Goal: Task Accomplishment & Management: Use online tool/utility

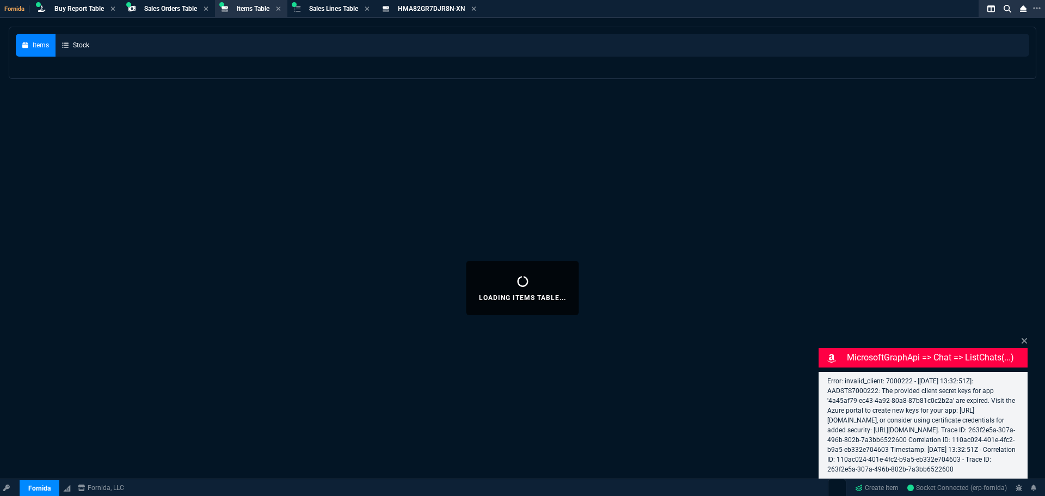
select select "9: OCAM"
select select
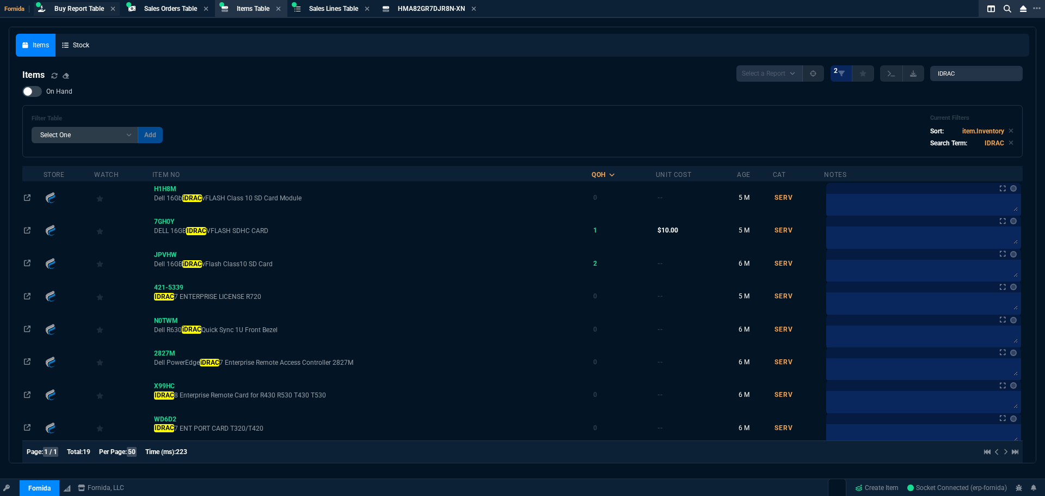
click at [82, 8] on span "Buy Report Table" at bounding box center [79, 9] width 50 height 8
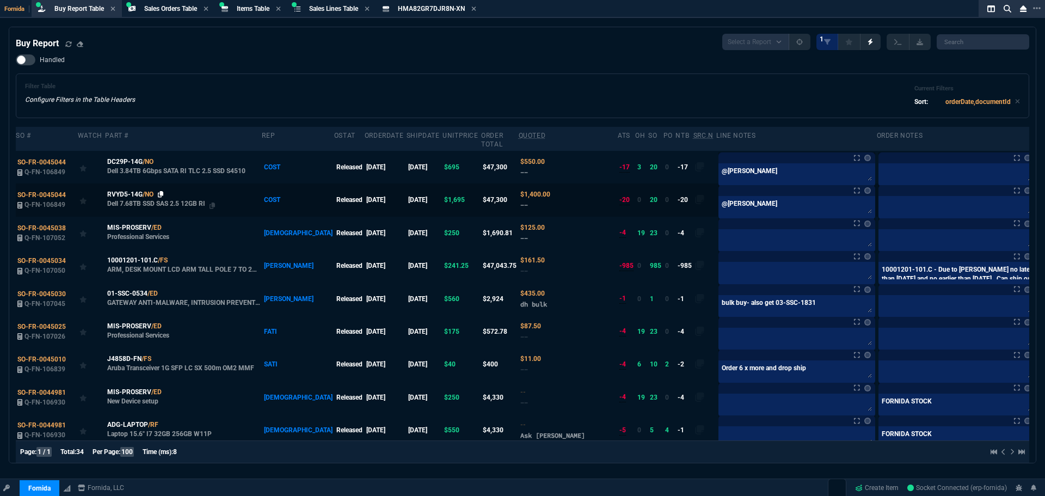
click at [162, 191] on icon at bounding box center [161, 194] width 6 height 7
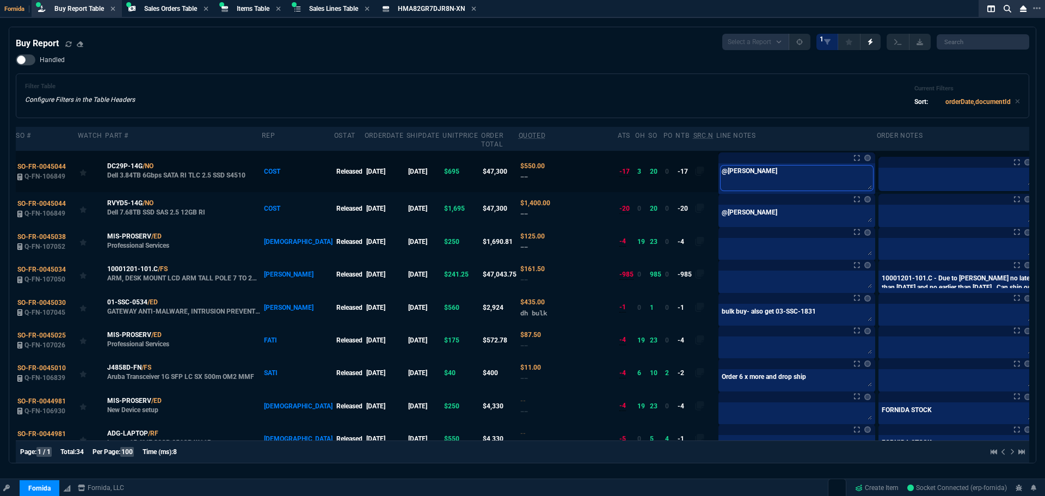
drag, startPoint x: 736, startPoint y: 164, endPoint x: 679, endPoint y: 163, distance: 57.2
click at [679, 163] on tr "SO-FR-0045044 Q-FN-106849 DC29P-14G /NO Dell 3.84TB 6Gbps SATA RI TLC 2.5 SSD S…" at bounding box center [536, 171] width 1040 height 41
type textarea "x"
type textarea "x1"
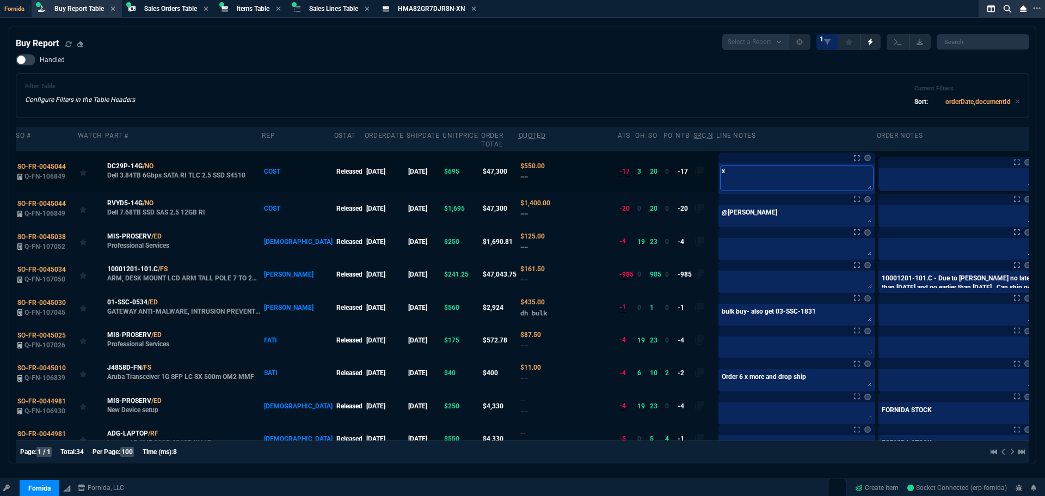
type textarea "x1"
type textarea "x19"
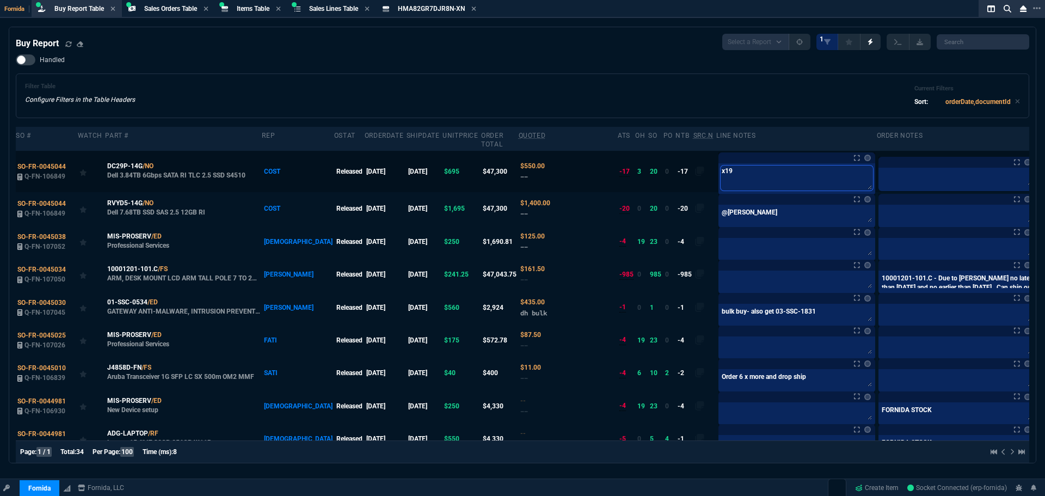
type textarea "x19 w"
type textarea "x19 wi"
type textarea "x19 wil"
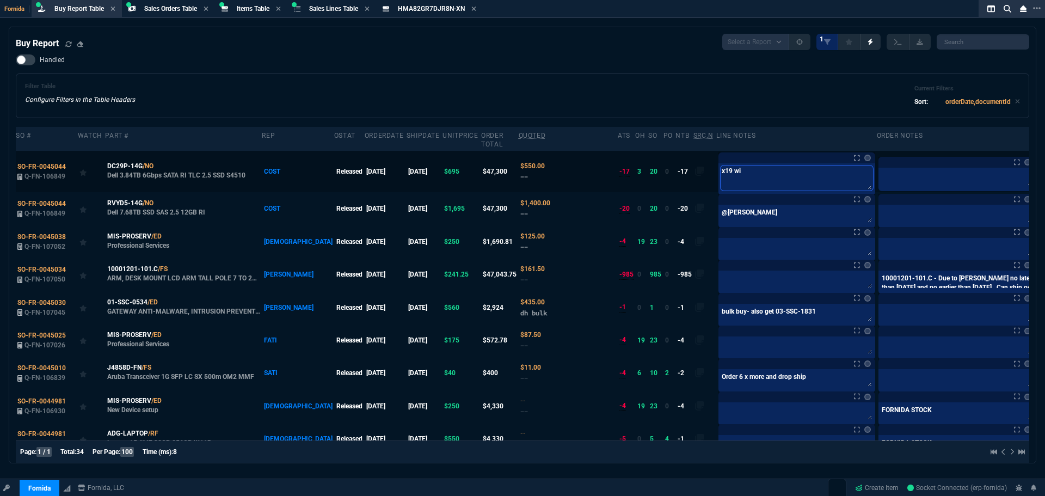
type textarea "x19 wil"
type textarea "x19 will"
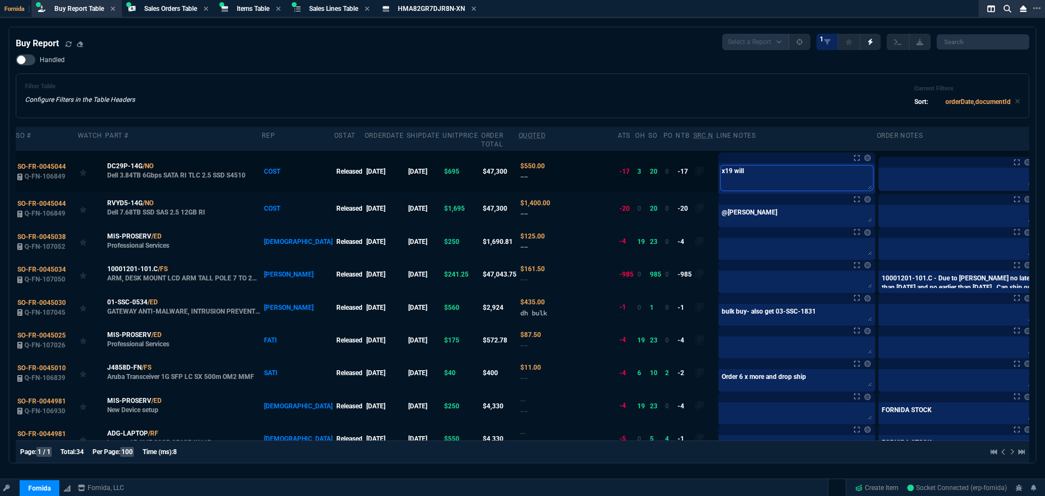
type textarea "x19 will b"
type textarea "x19 will be"
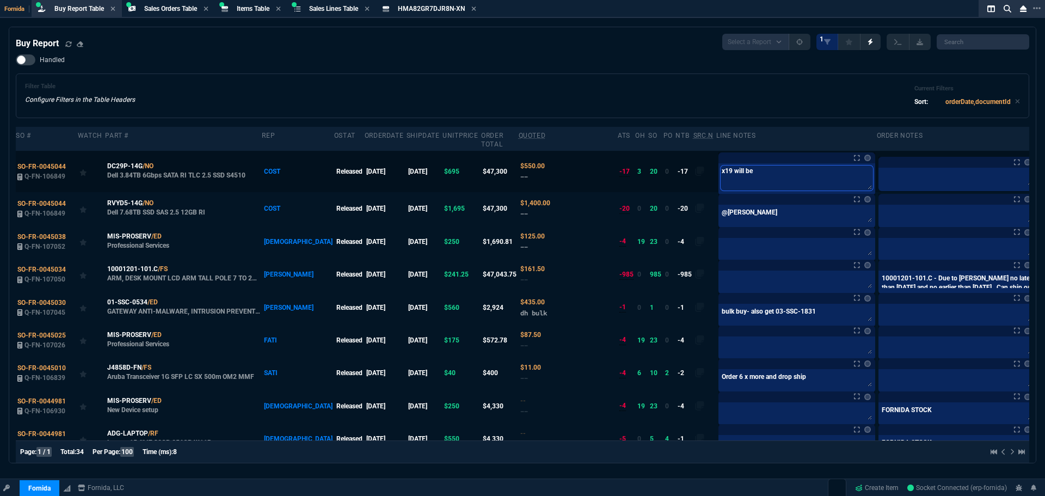
type textarea "x19 will be"
type textarea "x19 will b"
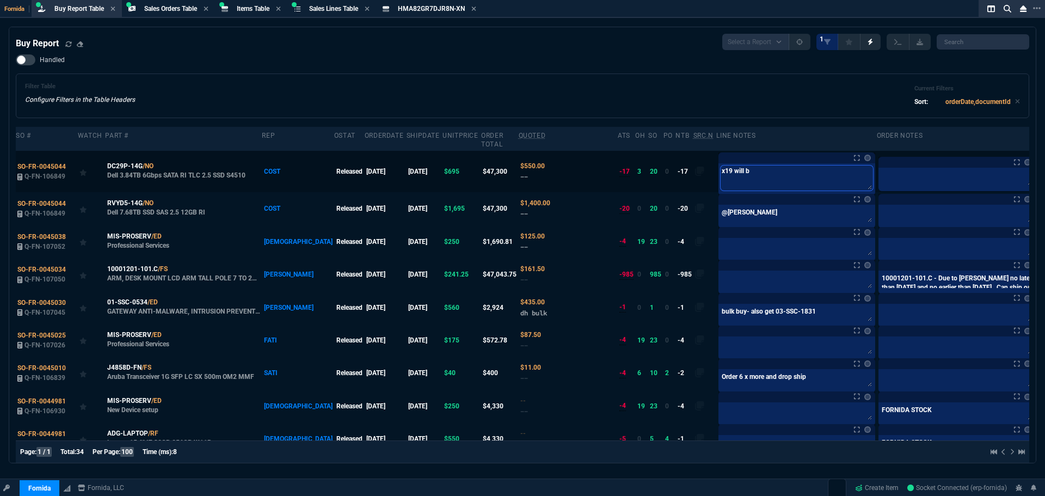
type textarea "x19 will"
type textarea "x19 wil"
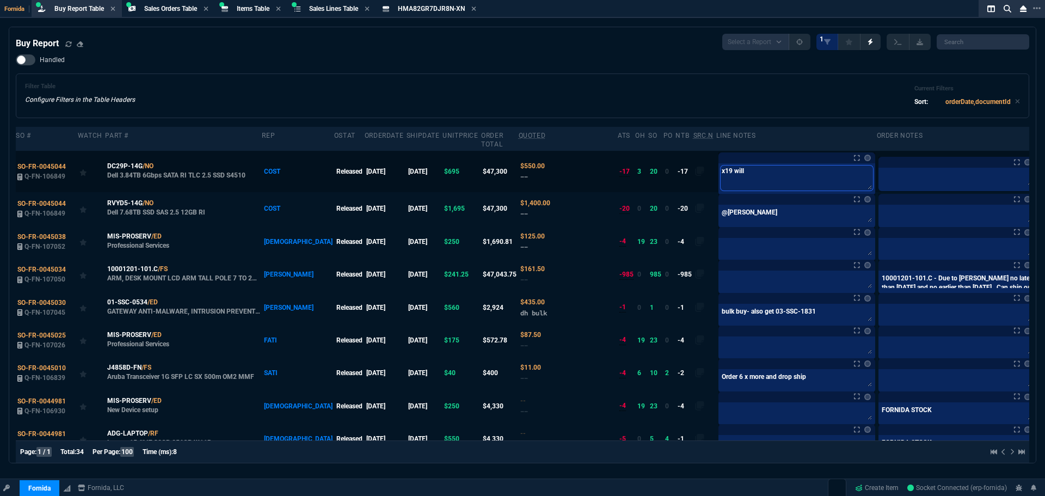
type textarea "x19 wil"
type textarea "x19 wi"
type textarea "x19 w"
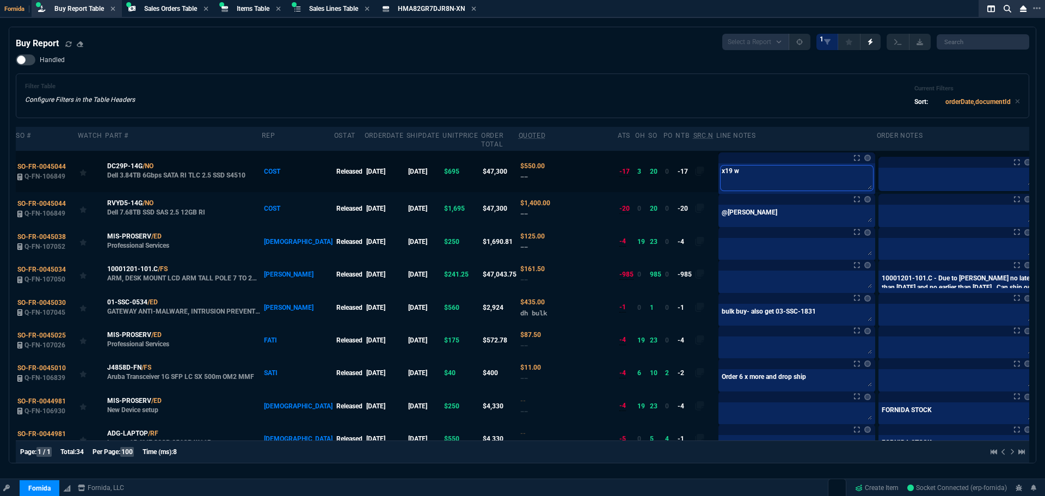
type textarea "x19"
type textarea "x19 u"
type textarea "x19 un"
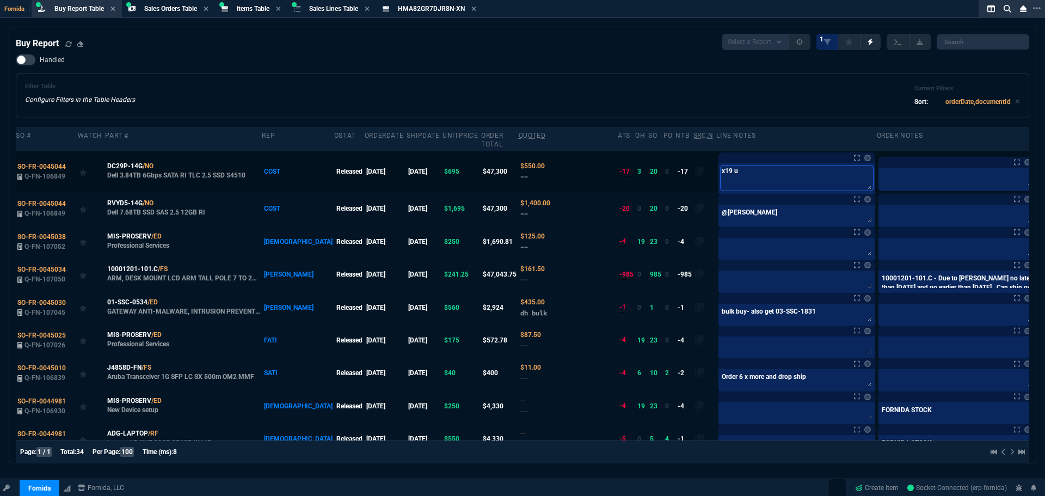
type textarea "x19 un"
type textarea "x19 und"
type textarea "x19 unde"
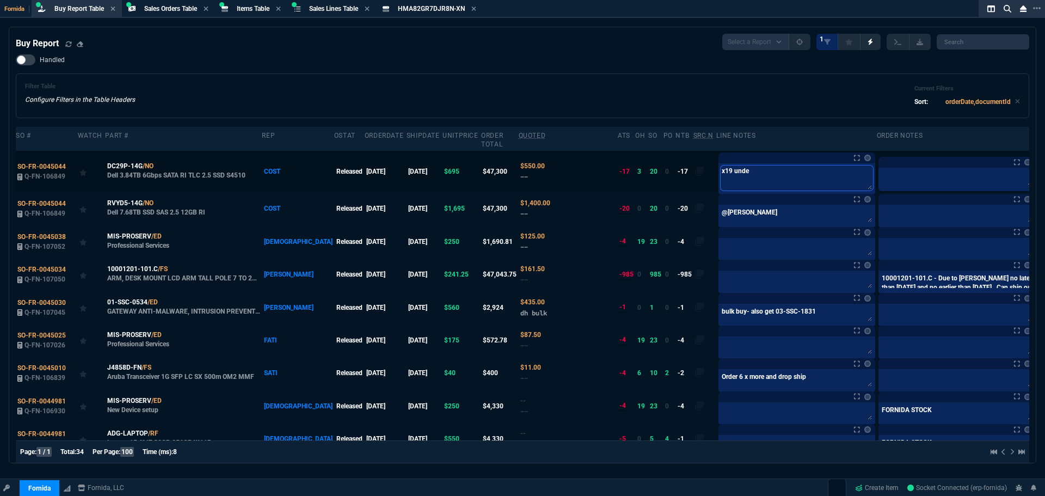
type textarea "x19 under"
type textarea "x19 under p"
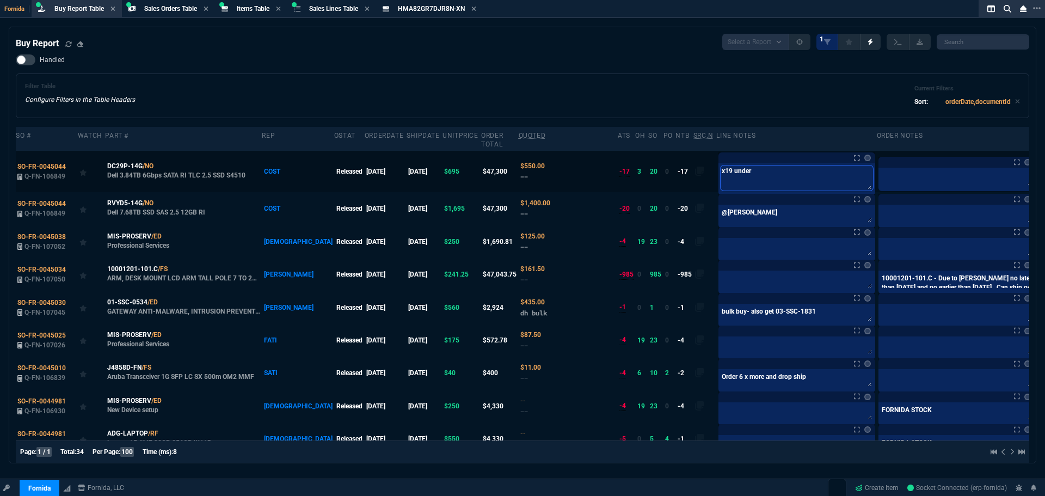
type textarea "x19 under p"
type textarea "x19 under pa"
type textarea "x19 under par"
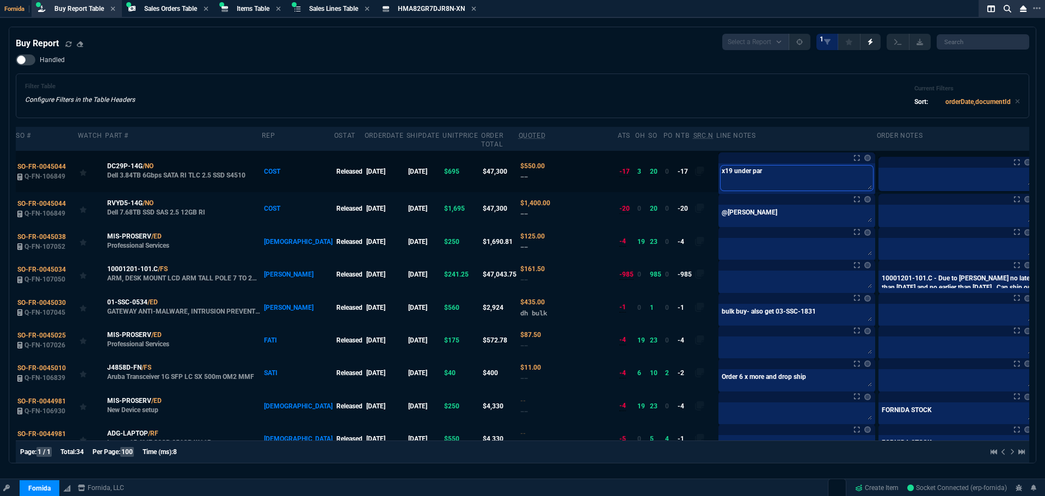
type textarea "x19 under part"
paste textarea "FYP5F"
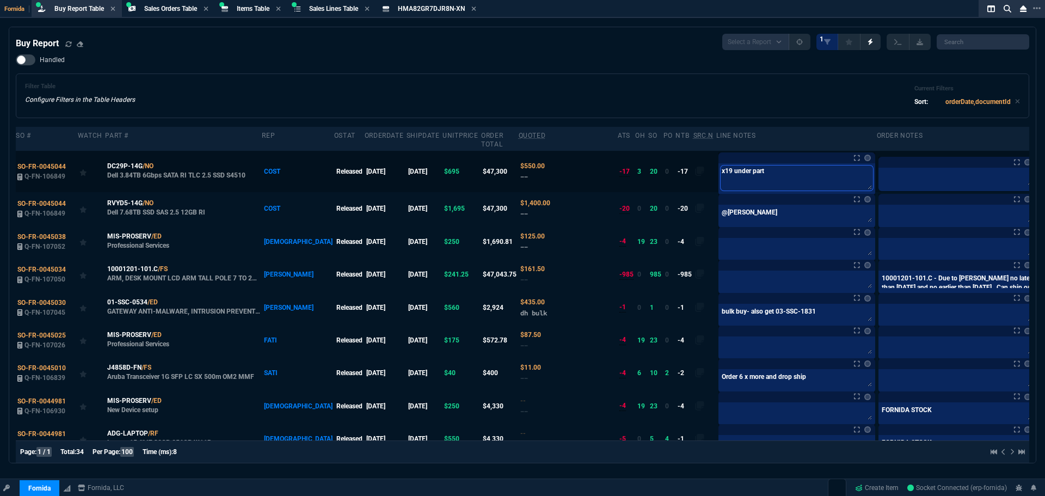
type textarea "x19 under part FYP5F"
type textarea "x19 under part FYP5F f"
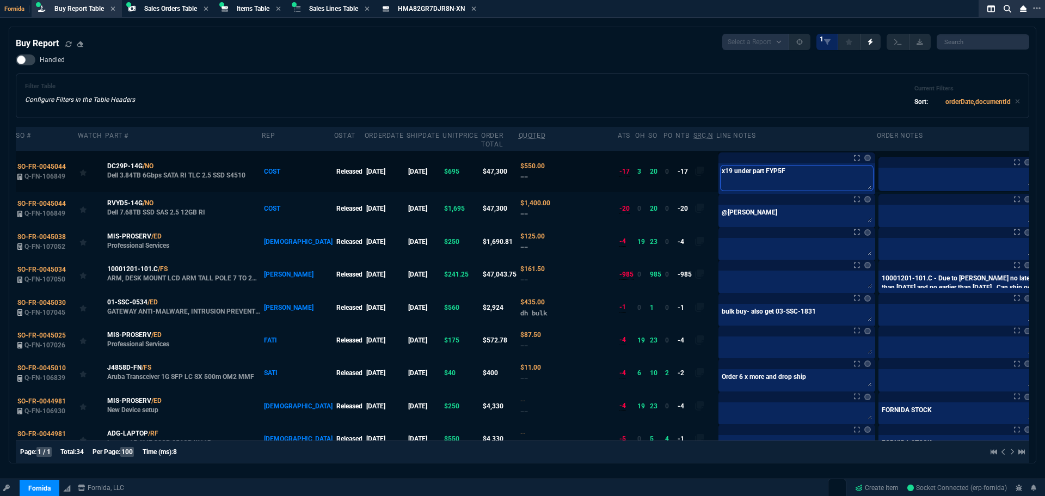
type textarea "x19 under part FYP5F f"
type textarea "x19 under part FYP5F fr"
type textarea "x19 under part FYP5F fro"
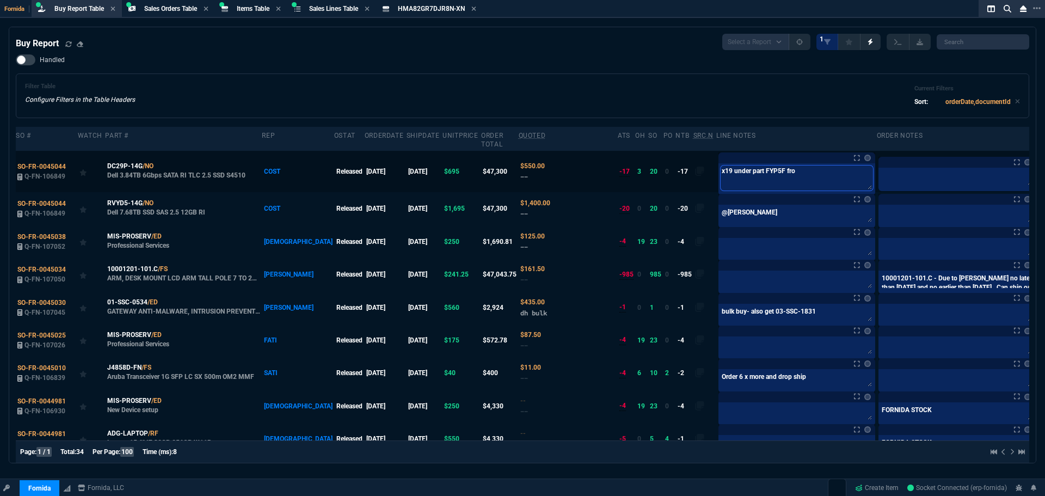
type textarea "x19 under part FYP5F from"
type textarea "x19 under part FYP5F from e"
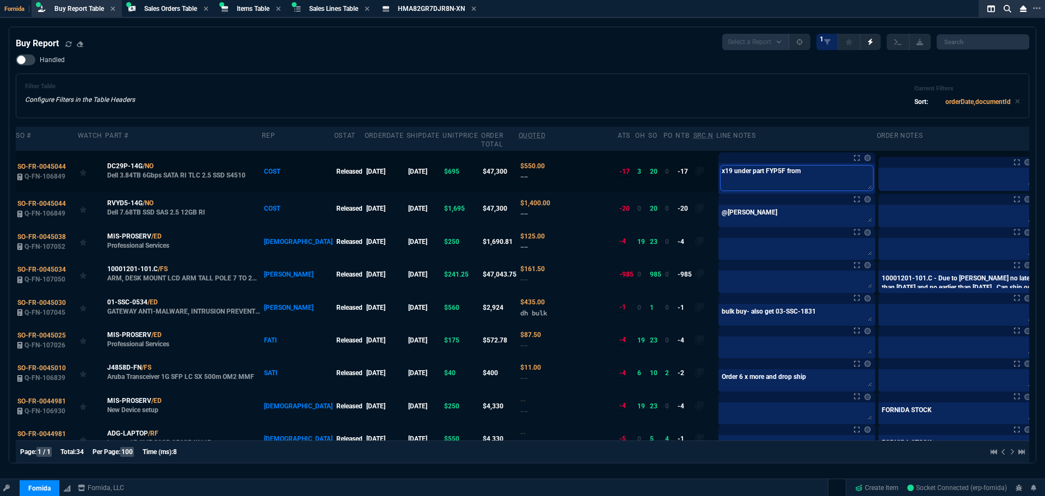
type textarea "x19 under part FYP5F from e"
type textarea "x19 under part FYP5F from eg"
type textarea "x19 under part FYP5F from ego"
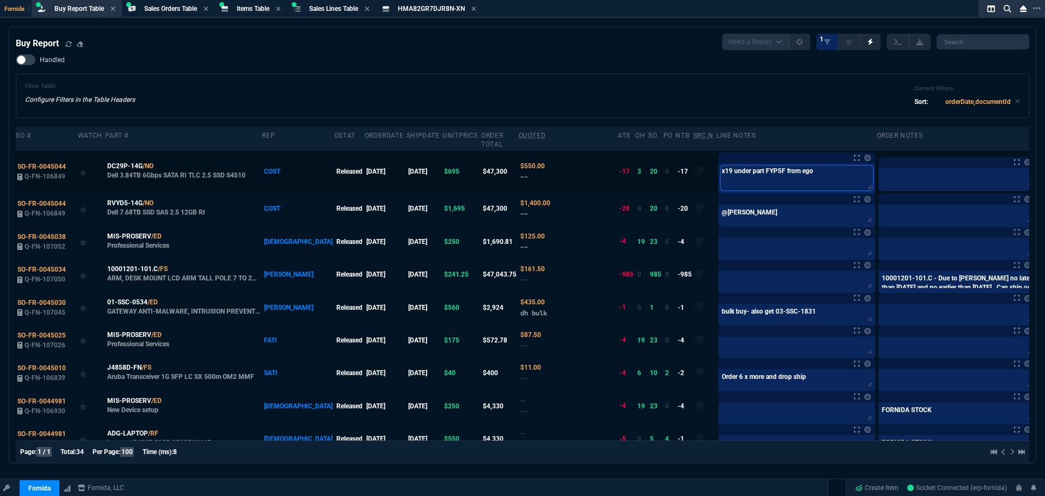
type textarea "x19 under part FYP5F from egoo"
type textarea "x19 under part FYP5F from egood"
type textarea "x19 under part FYP5F from egoods"
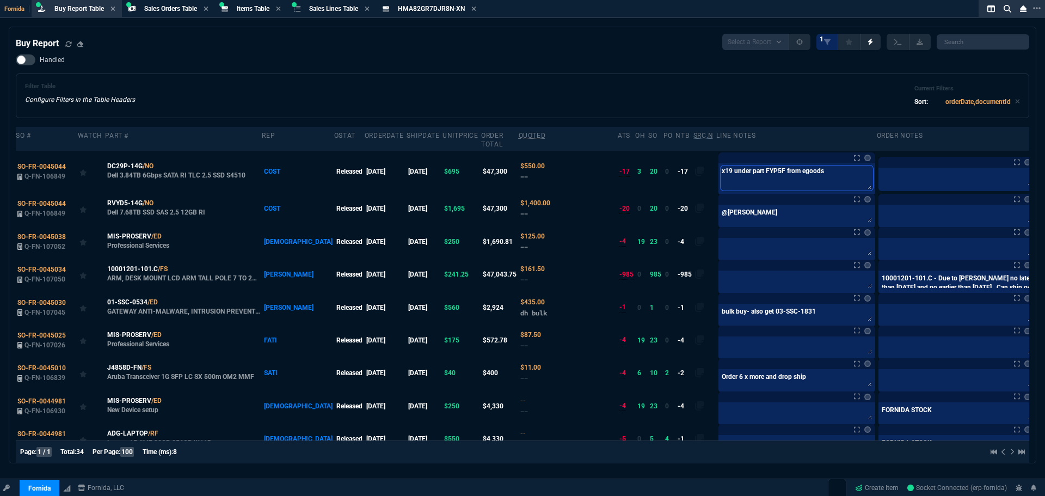
type textarea "x19 under part FYP5F from egoods"
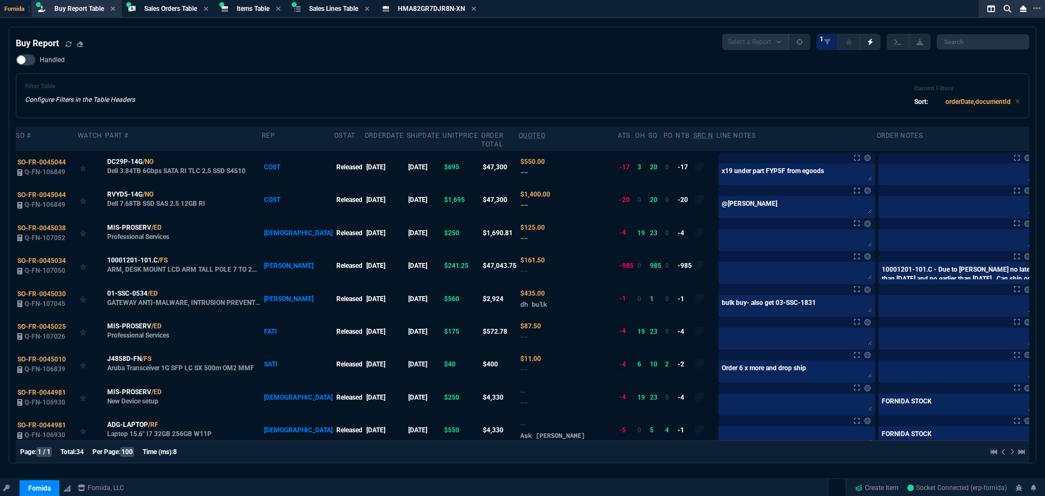
click at [622, 96] on div "Filter Table Configure Filters in the Table Headers Current Filters Sort: order…" at bounding box center [522, 96] width 995 height 26
click at [884, 487] on link "Create Item" at bounding box center [877, 488] width 52 height 16
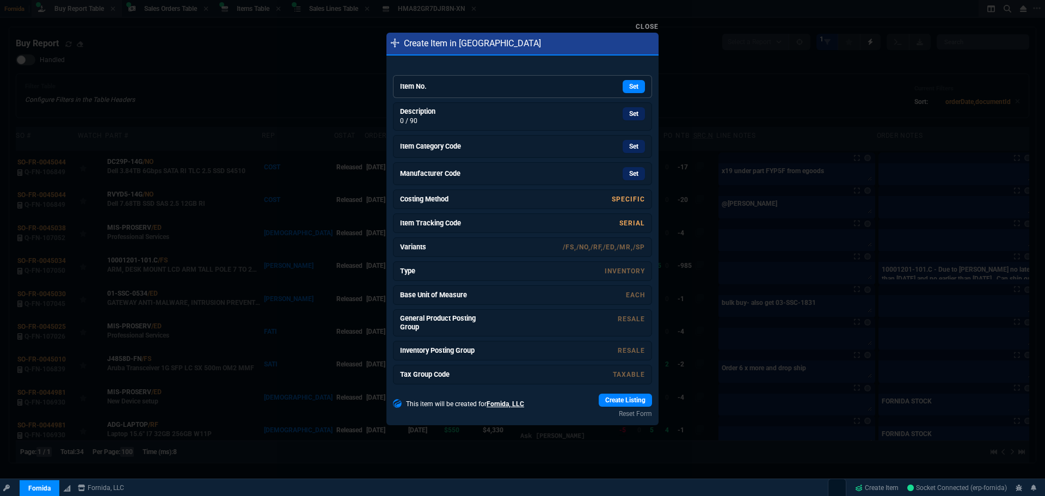
click at [482, 82] on div "Set" at bounding box center [563, 86] width 163 height 13
click at [623, 118] on link "Set" at bounding box center [634, 113] width 22 height 13
click at [587, 90] on div "Set" at bounding box center [563, 86] width 163 height 13
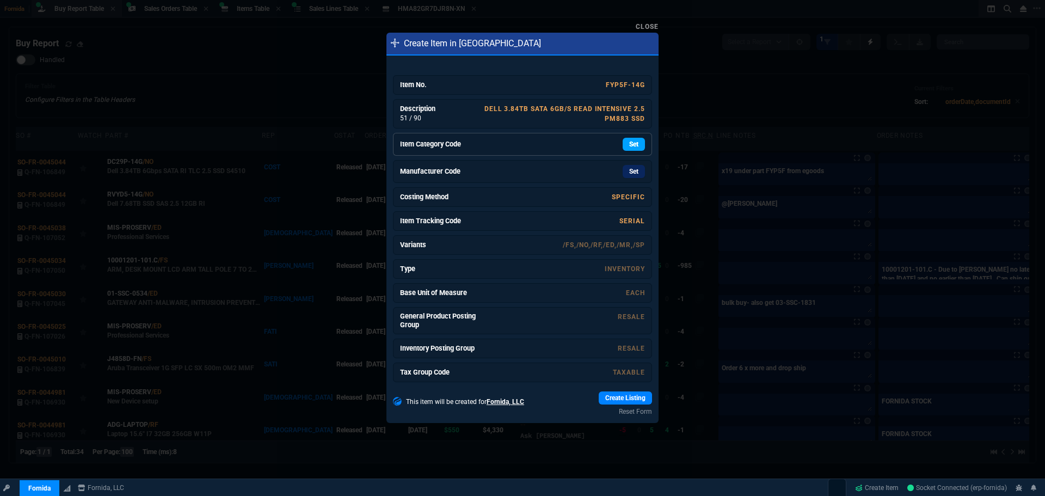
click at [625, 141] on link "Set" at bounding box center [634, 144] width 22 height 13
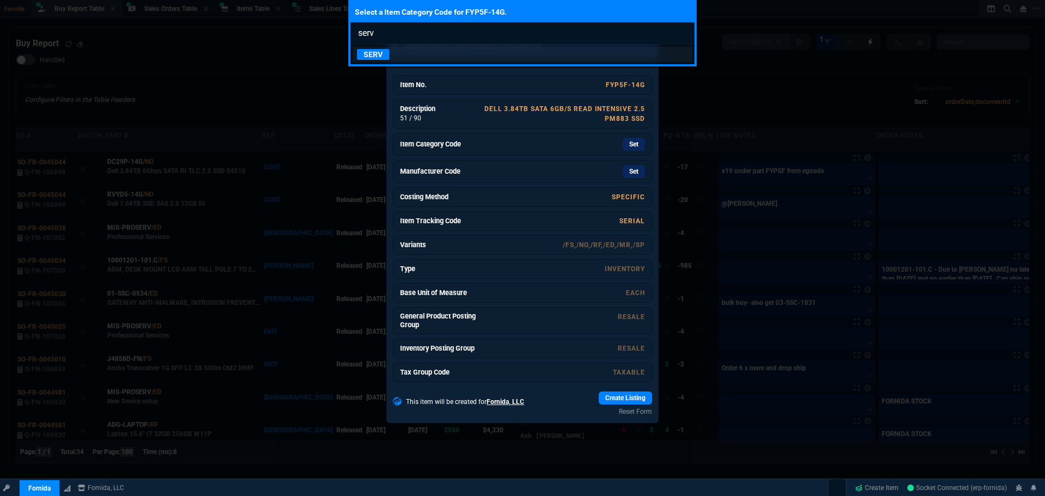
type input "serv"
click at [382, 59] on p "SERV" at bounding box center [373, 54] width 32 height 11
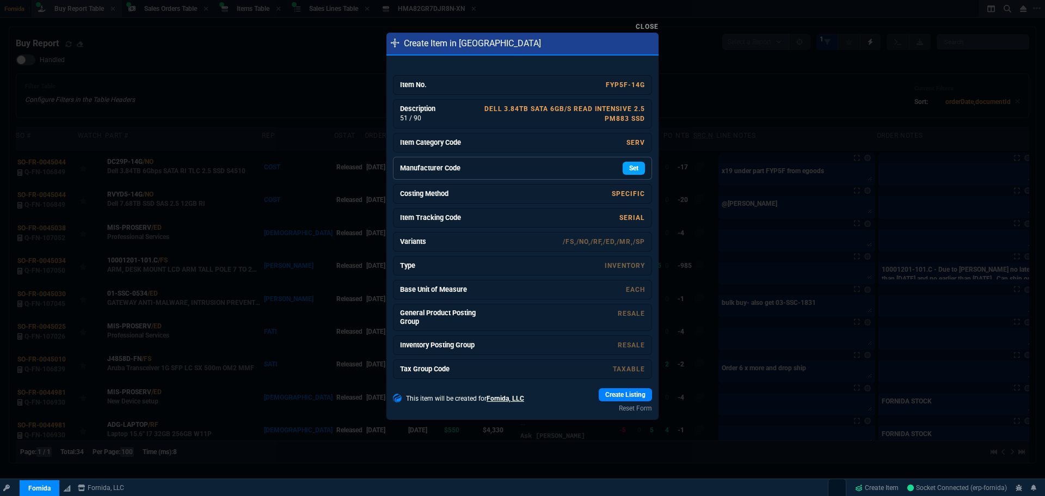
click at [634, 167] on link "Set" at bounding box center [634, 168] width 22 height 13
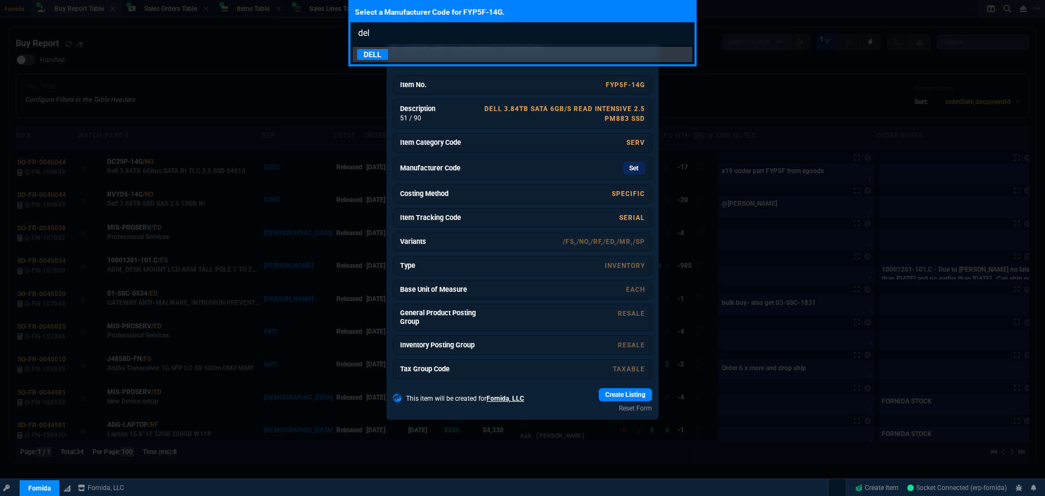
type input "dell"
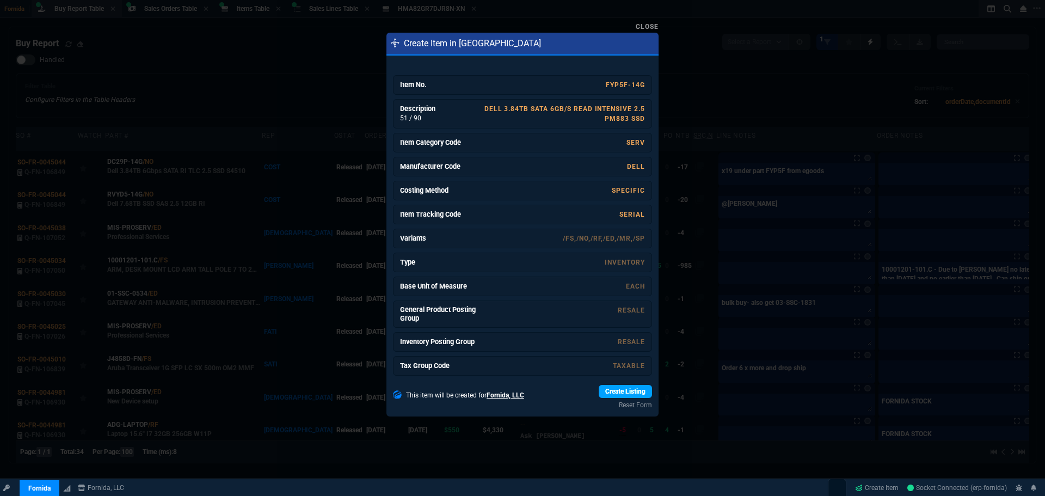
click at [624, 394] on link "Create Listing" at bounding box center [625, 391] width 53 height 13
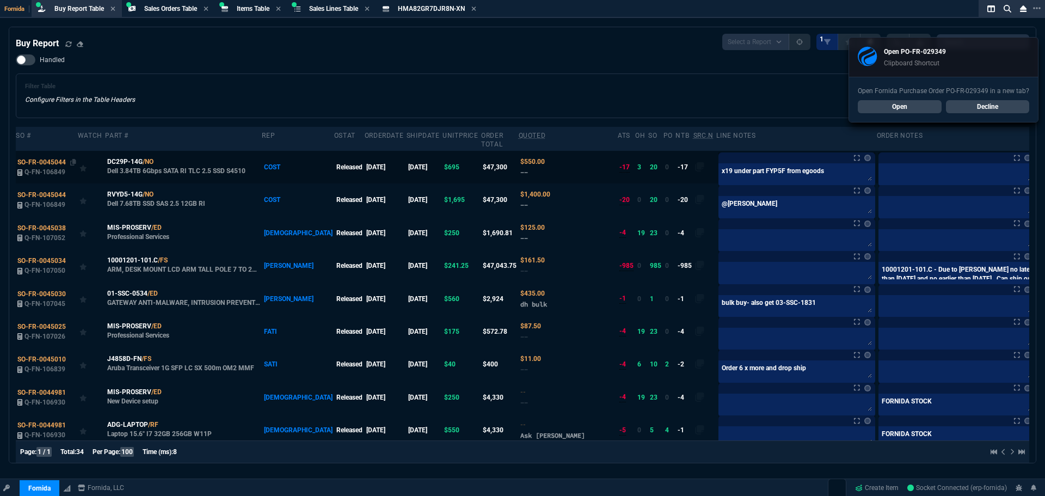
click at [46, 157] on div "SO-FR-0045044" at bounding box center [46, 162] width 59 height 10
click at [43, 158] on span "SO-FR-0045044" at bounding box center [41, 162] width 48 height 8
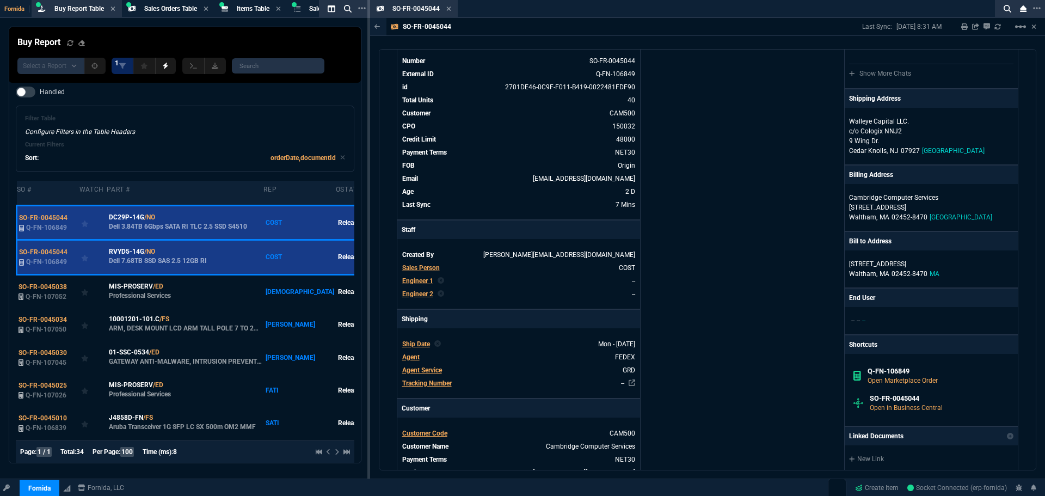
scroll to position [61, 0]
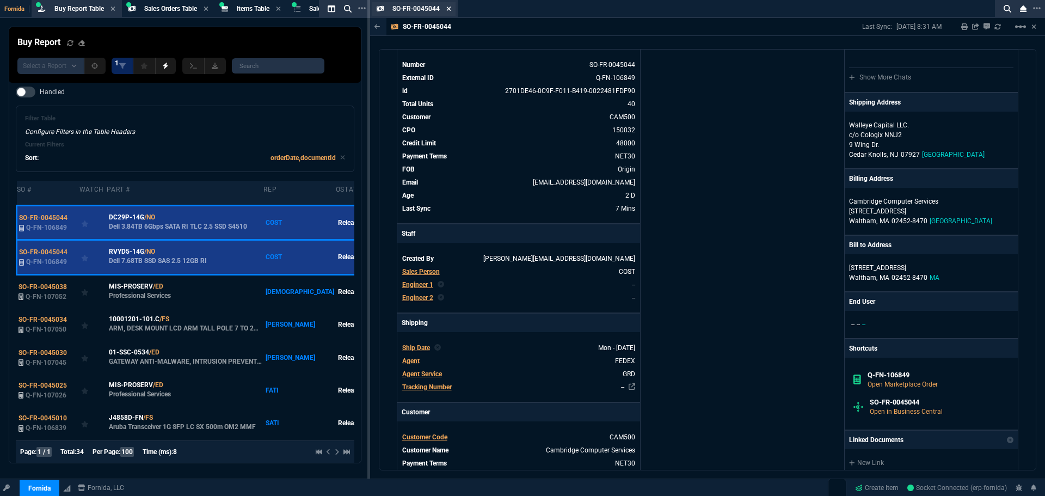
click at [450, 10] on icon at bounding box center [449, 9] width 4 height 4
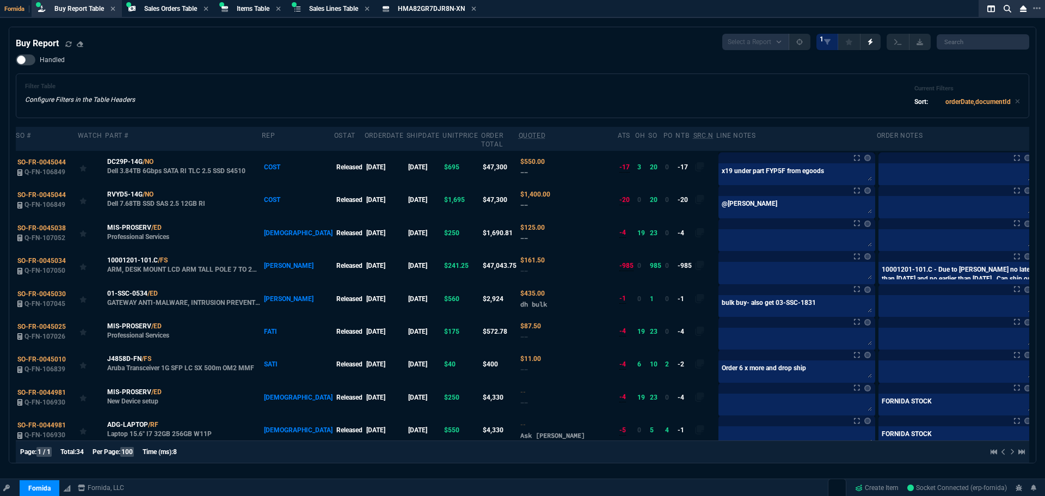
click at [216, 75] on div "Filter Table Configure Filters in the Table Headers Current Filters Sort: order…" at bounding box center [523, 96] width 1014 height 45
click at [65, 47] on div "Buy Report" at bounding box center [52, 43] width 72 height 13
click at [65, 44] on icon at bounding box center [68, 44] width 7 height 7
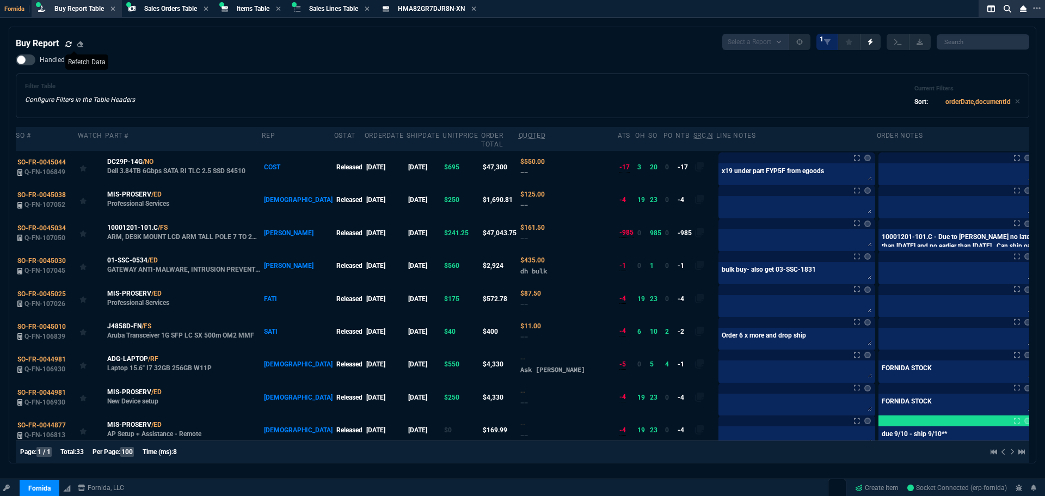
click at [65, 44] on icon at bounding box center [68, 44] width 7 height 7
click at [555, 66] on div "Handled Filter Table Configure Filters in the Table Headers Current Filters Sor…" at bounding box center [523, 86] width 1014 height 64
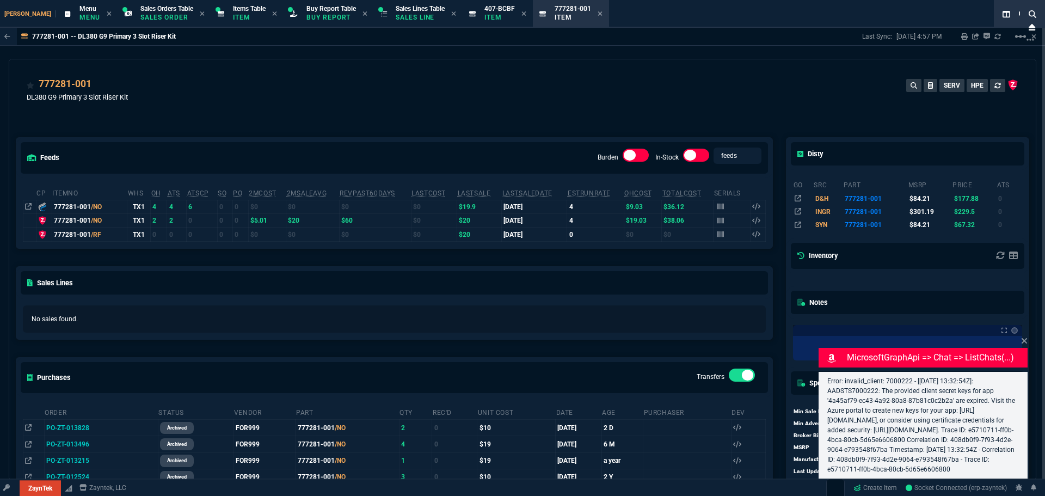
select select "9: OCAM"
type input "11"
type input "52"
